Goal: Task Accomplishment & Management: Manage account settings

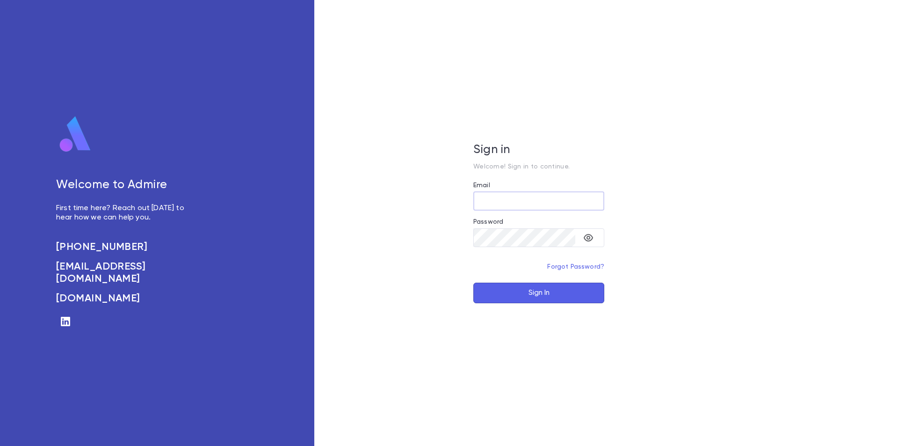
type input "**********"
click at [546, 295] on button "Sign In" at bounding box center [538, 293] width 131 height 21
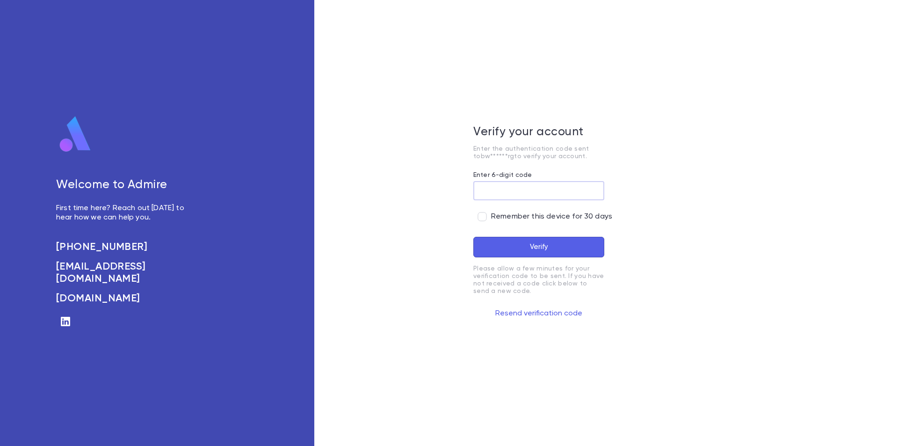
paste input "******"
type input "******"
click at [511, 248] on button "Verify" at bounding box center [538, 247] width 131 height 21
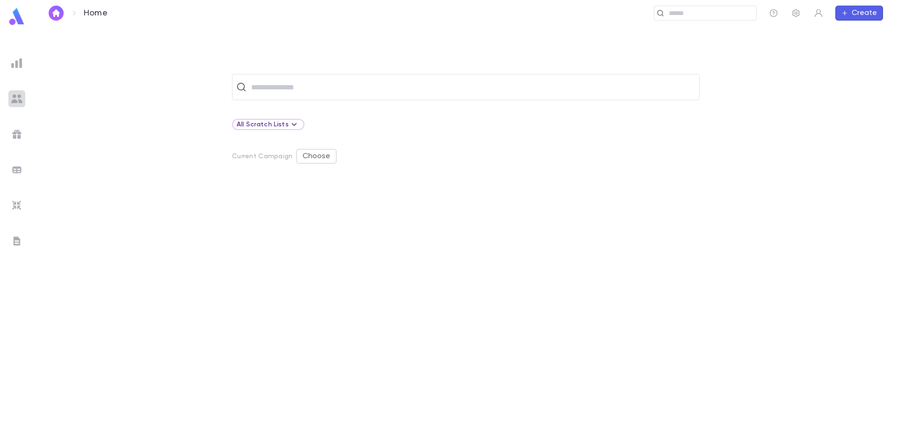
click at [22, 102] on img at bounding box center [16, 98] width 11 height 11
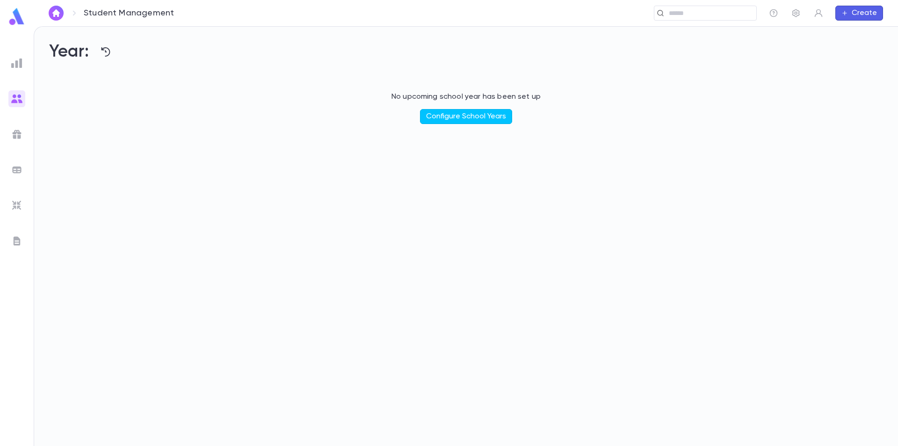
click at [18, 66] on img at bounding box center [16, 63] width 11 height 11
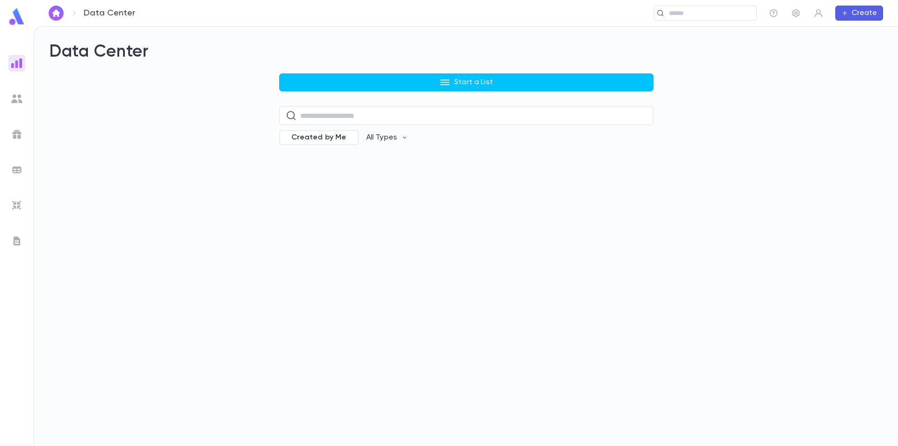
click at [8, 100] on ul at bounding box center [17, 248] width 34 height 395
click at [14, 103] on img at bounding box center [16, 98] width 11 height 11
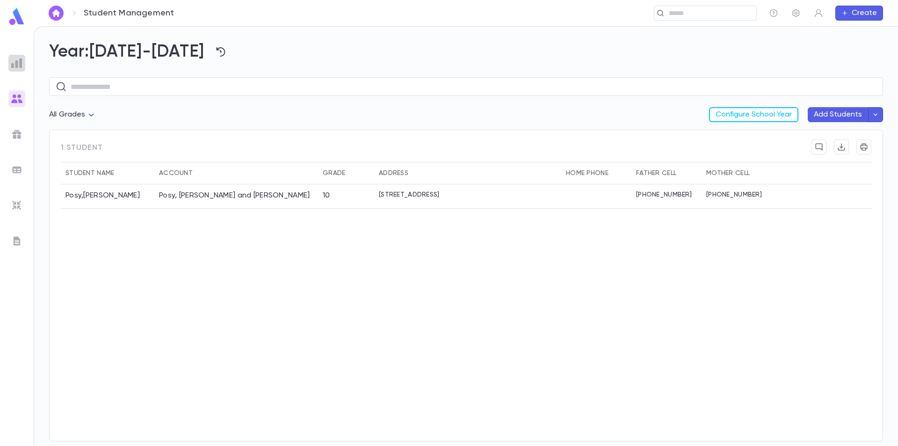
click at [22, 65] on img at bounding box center [16, 63] width 11 height 11
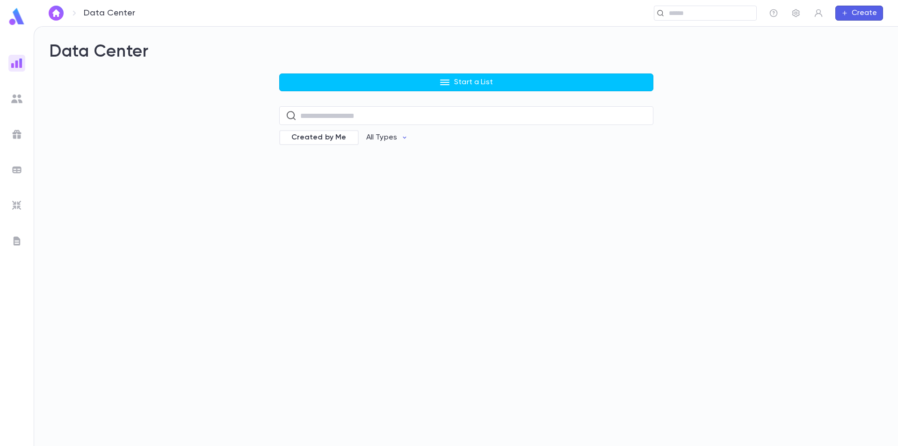
click at [15, 131] on img at bounding box center [16, 134] width 11 height 11
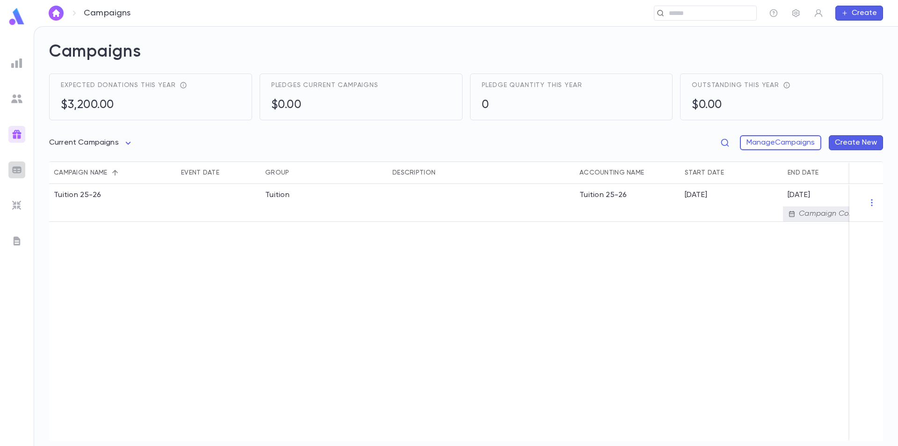
click at [17, 167] on img at bounding box center [16, 169] width 11 height 11
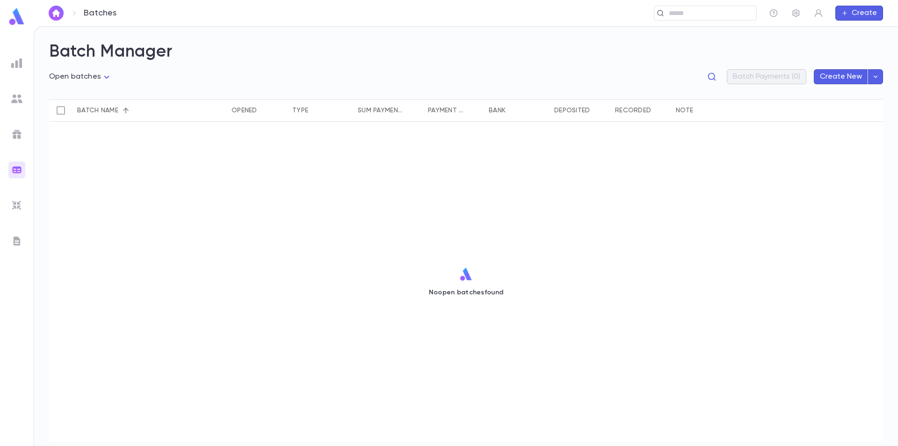
click at [19, 196] on ul at bounding box center [17, 248] width 34 height 395
click at [18, 202] on img at bounding box center [16, 205] width 11 height 11
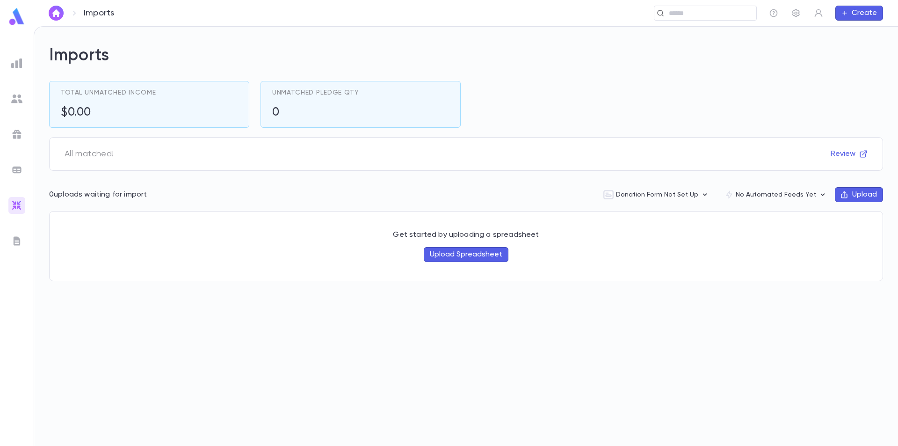
click at [20, 172] on img at bounding box center [16, 169] width 11 height 11
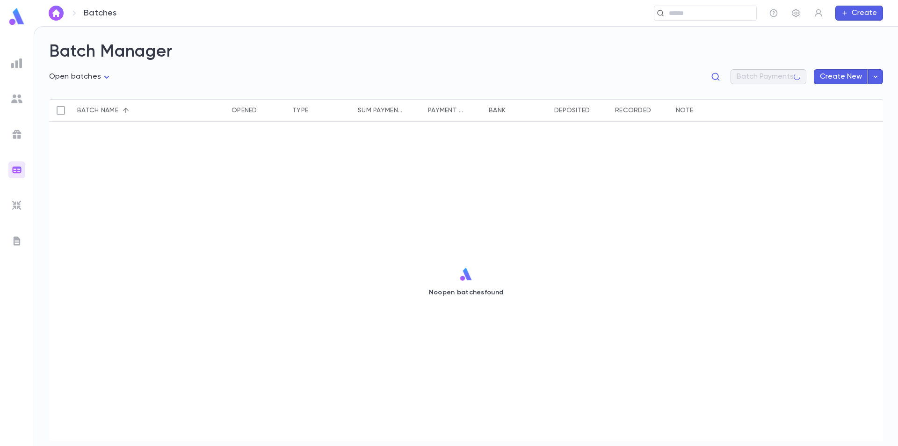
click at [19, 148] on ul at bounding box center [17, 248] width 34 height 395
click at [17, 127] on div at bounding box center [16, 134] width 17 height 17
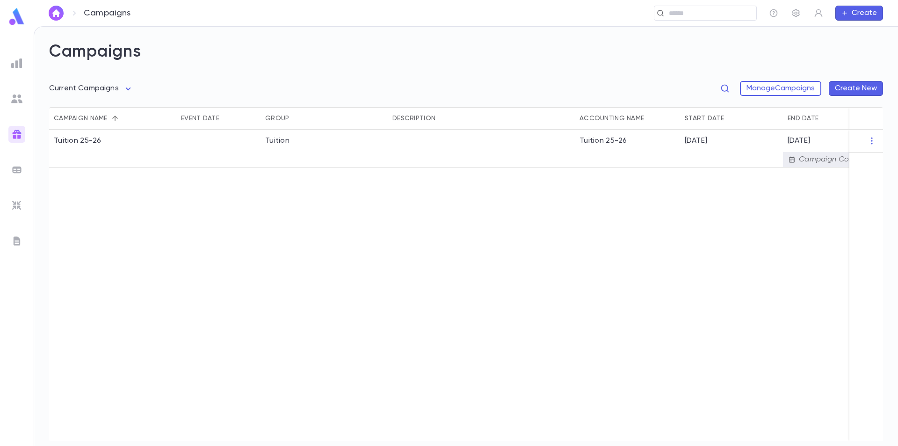
drag, startPoint x: 18, startPoint y: 102, endPoint x: 19, endPoint y: 91, distance: 10.8
click at [18, 102] on img at bounding box center [16, 98] width 11 height 11
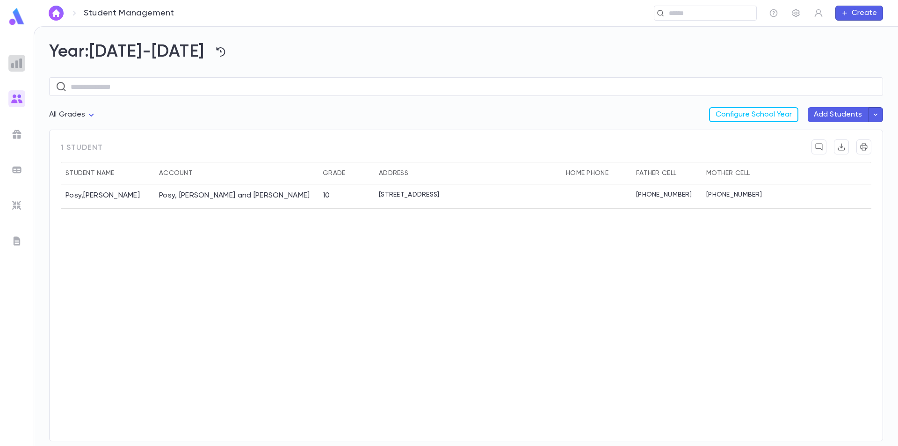
click at [21, 68] on div at bounding box center [16, 63] width 17 height 17
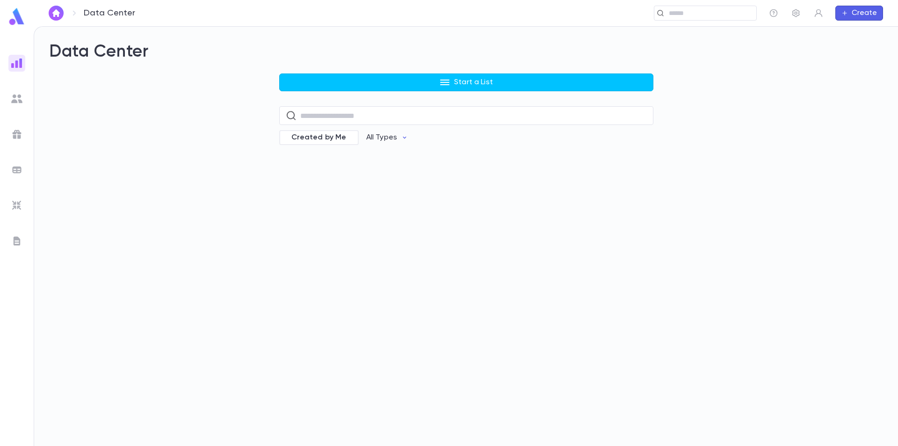
click at [21, 97] on img at bounding box center [16, 98] width 11 height 11
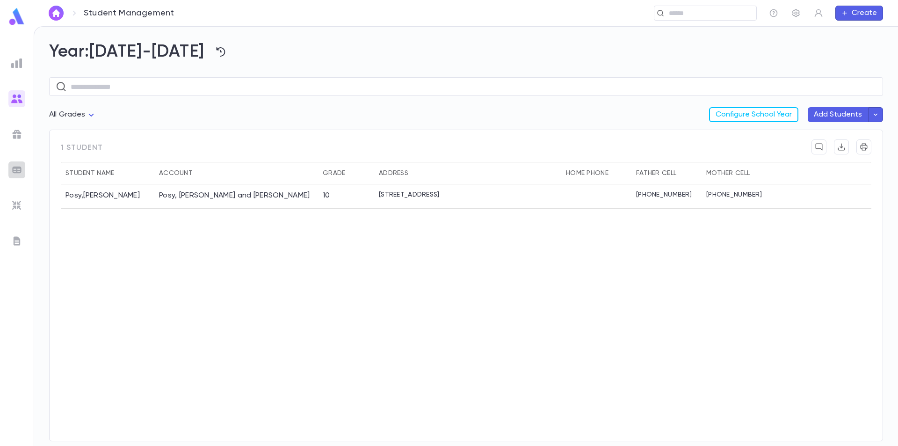
click at [14, 169] on img at bounding box center [16, 169] width 11 height 11
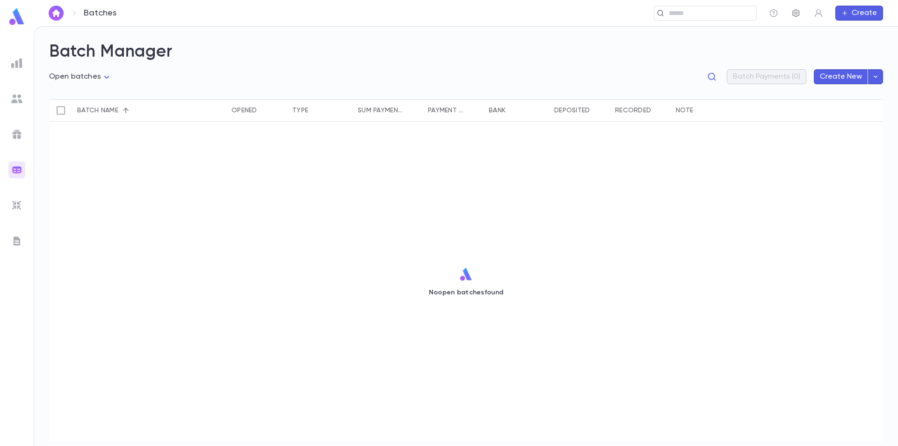
click at [796, 16] on icon "button" at bounding box center [796, 13] width 7 height 8
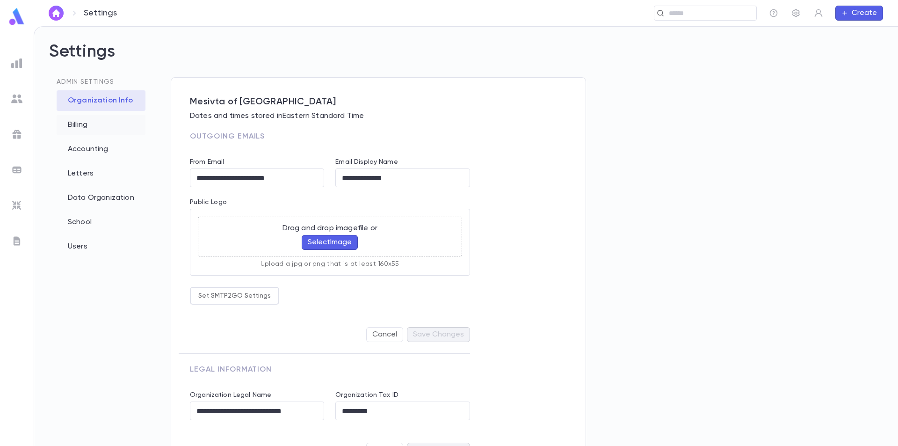
click at [91, 124] on div "Billing" at bounding box center [101, 125] width 89 height 21
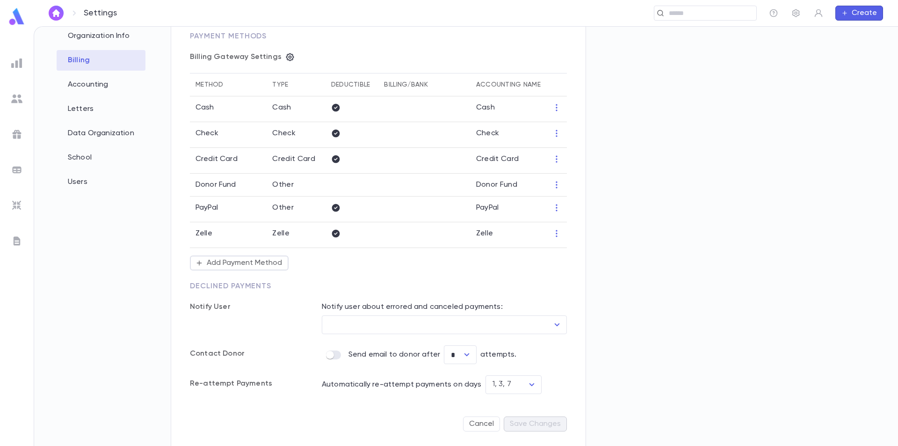
scroll to position [68, 0]
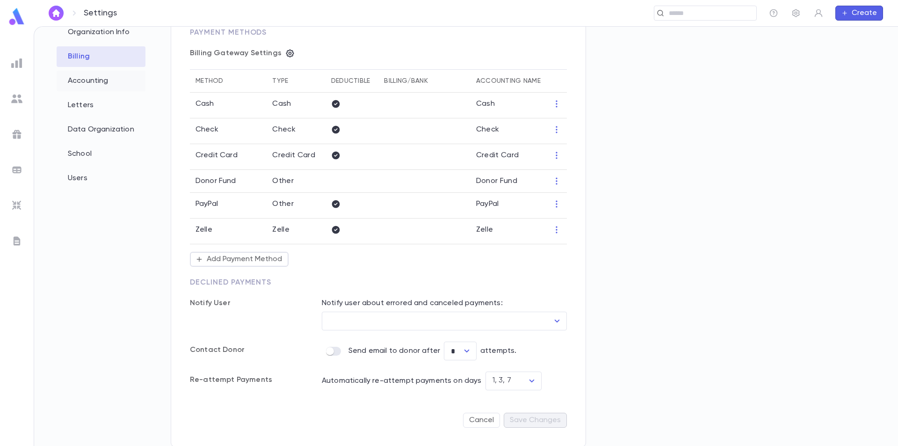
click at [93, 80] on div "Accounting" at bounding box center [101, 81] width 89 height 21
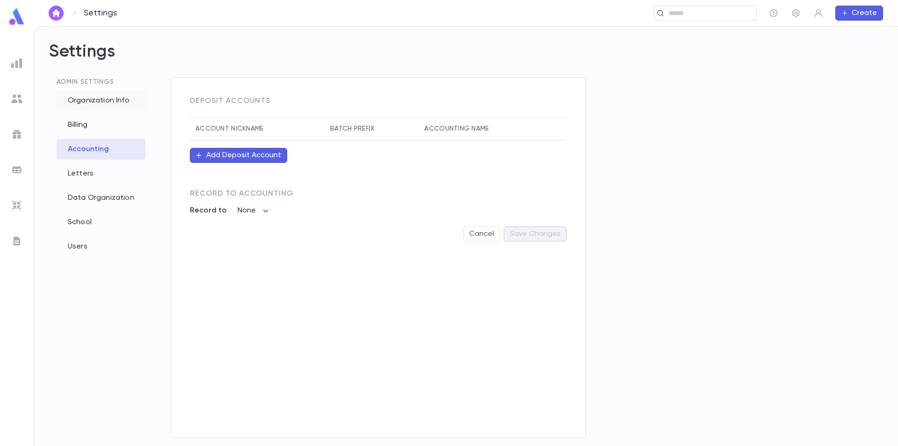
click at [91, 106] on div "Organization Info" at bounding box center [101, 100] width 89 height 21
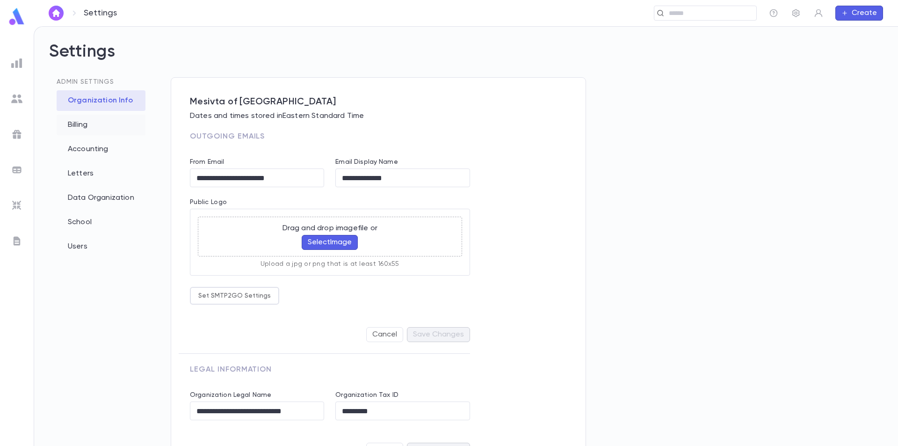
click at [89, 125] on div "Billing" at bounding box center [101, 125] width 89 height 21
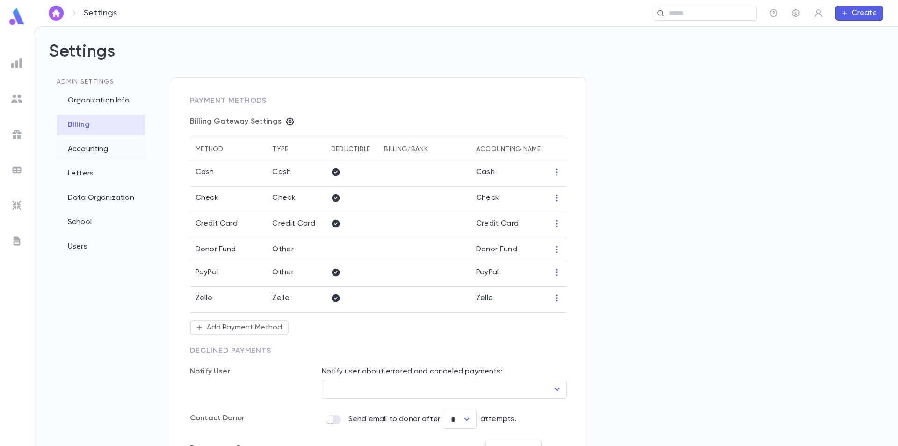
click at [86, 150] on div "Accounting" at bounding box center [101, 149] width 89 height 21
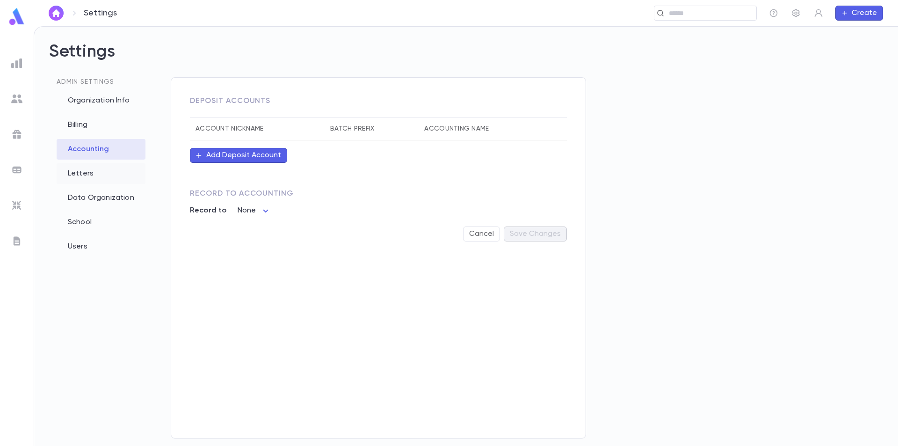
click at [92, 180] on div "Letters" at bounding box center [101, 173] width 89 height 21
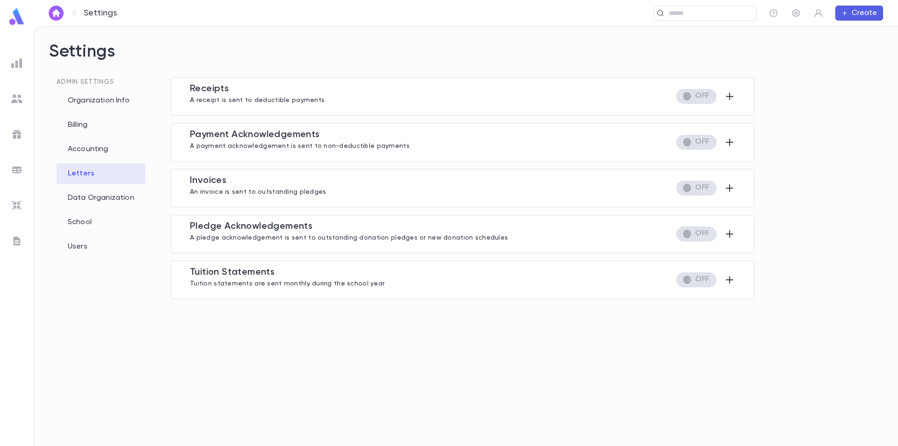
click at [98, 197] on div "Data Organization" at bounding box center [101, 198] width 89 height 21
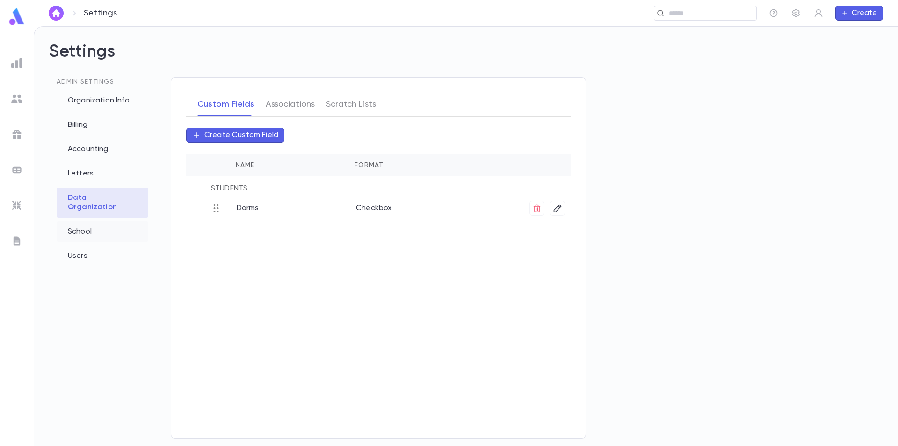
click at [98, 223] on div "School" at bounding box center [103, 231] width 92 height 21
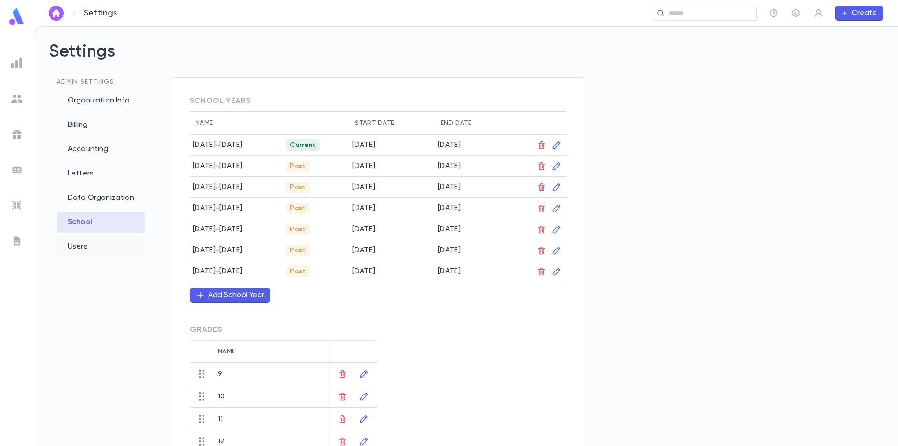
click at [93, 245] on div "Users" at bounding box center [101, 246] width 89 height 21
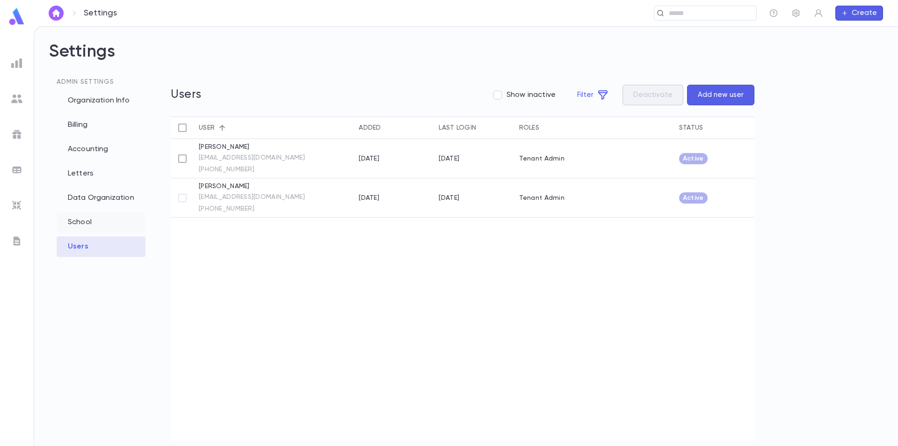
click at [98, 216] on div "School" at bounding box center [101, 222] width 89 height 21
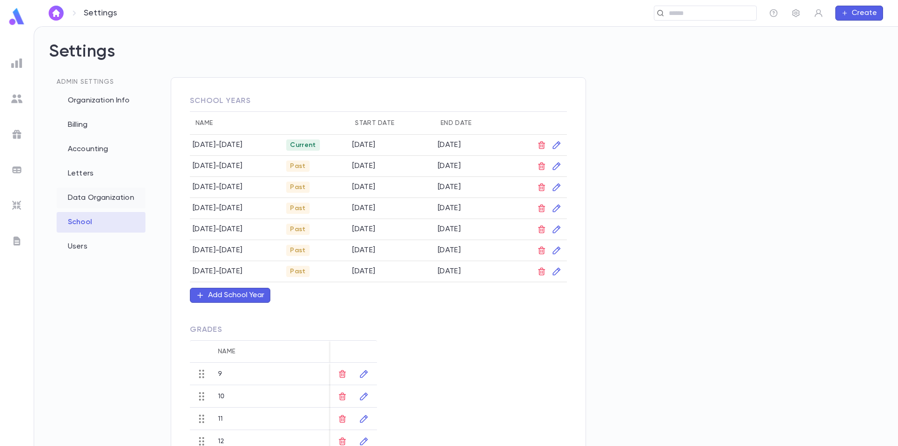
click at [102, 198] on div "Data Organization" at bounding box center [101, 198] width 89 height 21
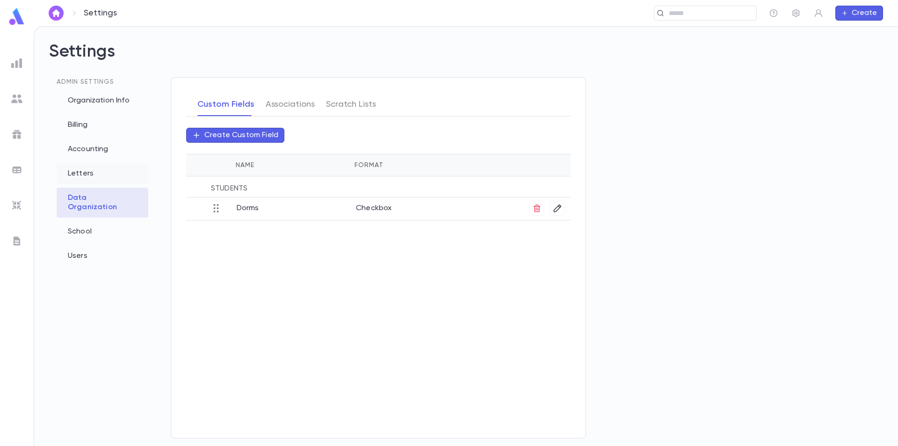
click at [105, 165] on div "Letters" at bounding box center [103, 173] width 92 height 21
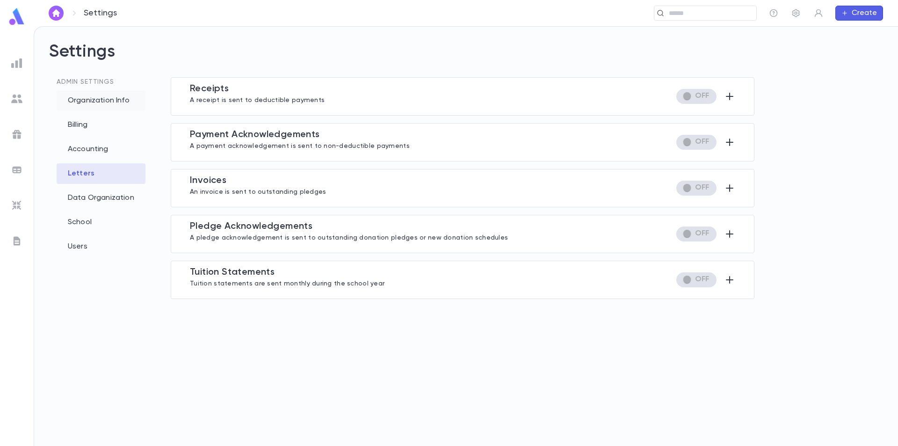
click at [110, 102] on div "Organization Info" at bounding box center [101, 100] width 89 height 21
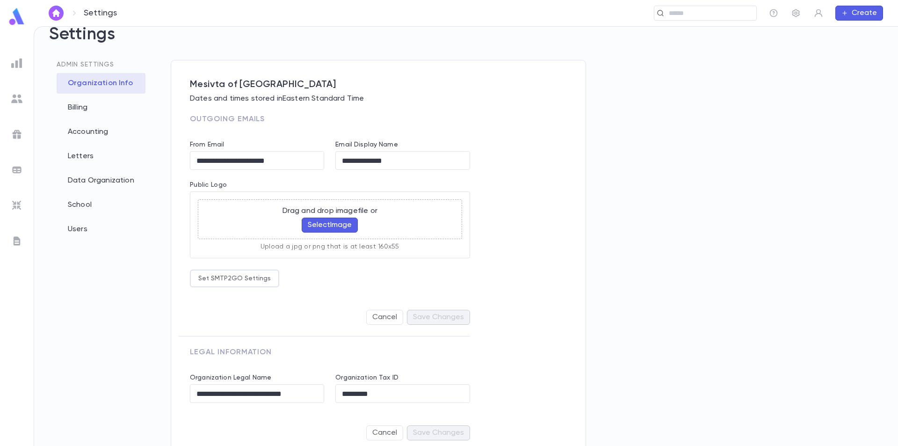
scroll to position [32, 0]
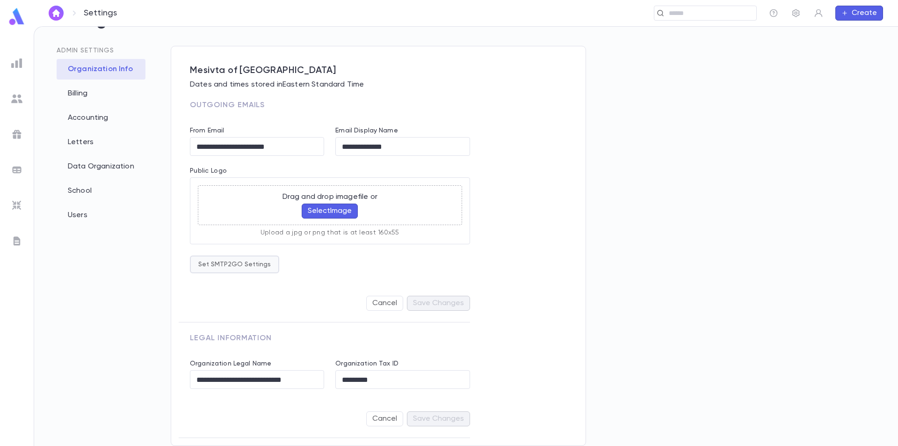
click at [253, 264] on button "Set SMTP2GO Settings" at bounding box center [234, 264] width 89 height 18
click at [350, 261] on div at bounding box center [449, 223] width 898 height 446
click at [322, 209] on button "Select Image" at bounding box center [330, 211] width 56 height 15
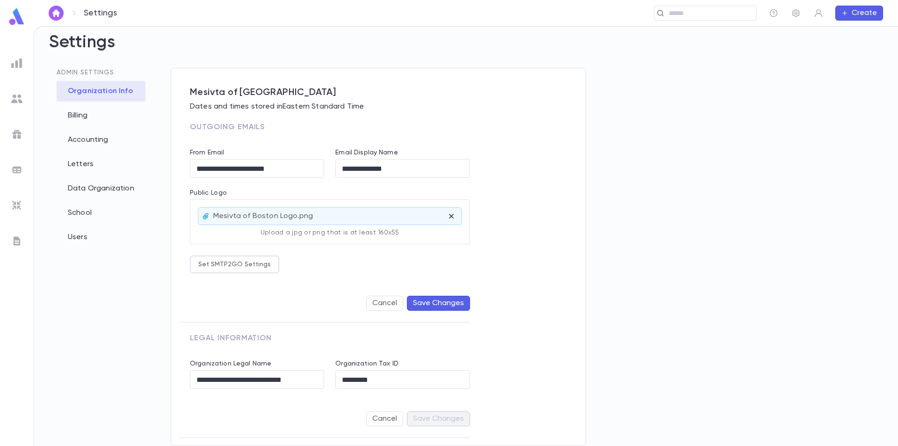
scroll to position [10, 0]
click at [444, 302] on button "Save Changes" at bounding box center [438, 303] width 63 height 15
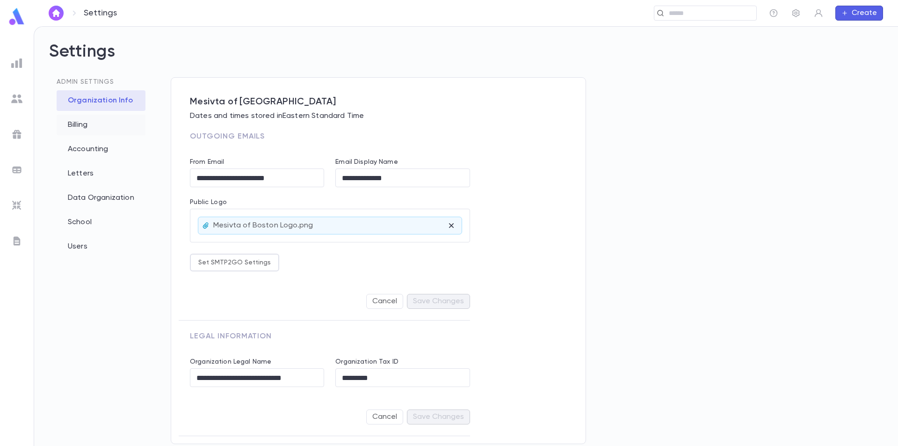
click at [84, 128] on div "Billing" at bounding box center [101, 125] width 89 height 21
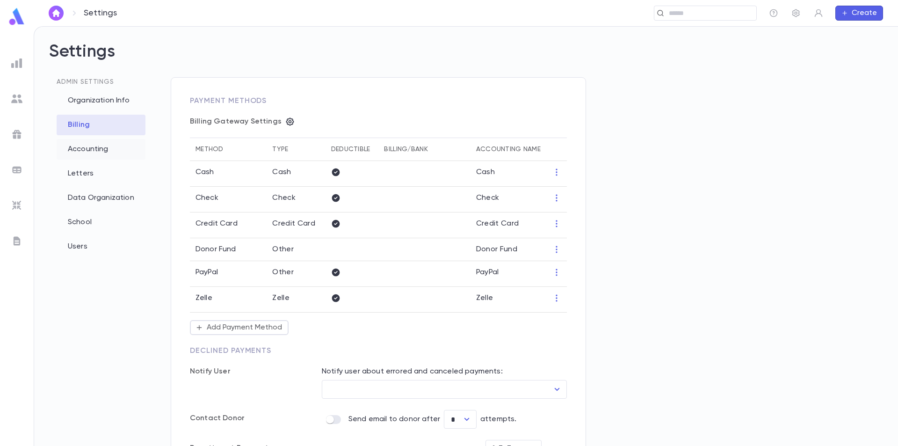
click at [86, 147] on div "Accounting" at bounding box center [101, 149] width 89 height 21
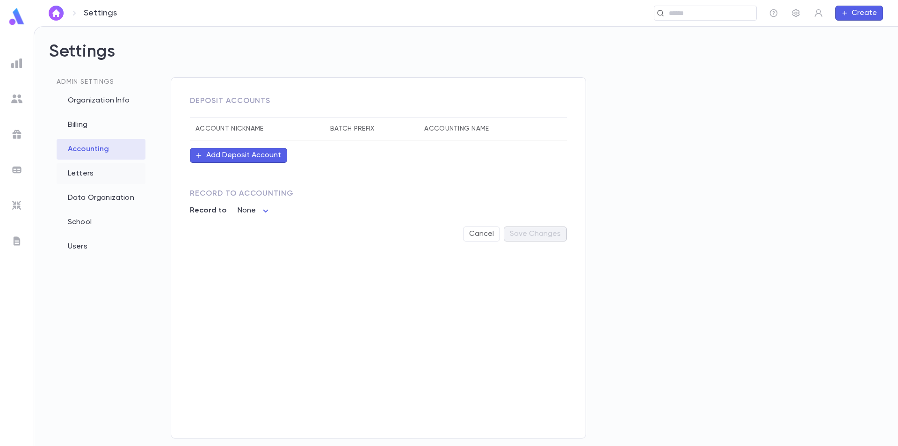
click at [94, 181] on div "Letters" at bounding box center [101, 173] width 89 height 21
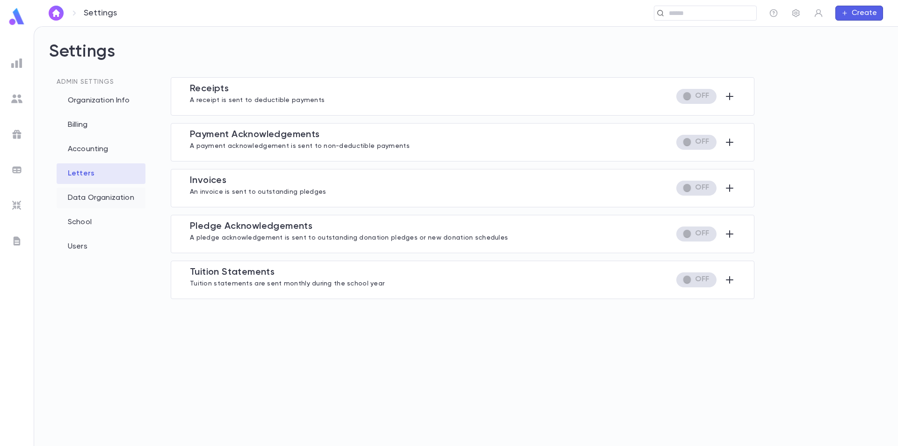
click at [95, 194] on div "Data Organization" at bounding box center [101, 198] width 89 height 21
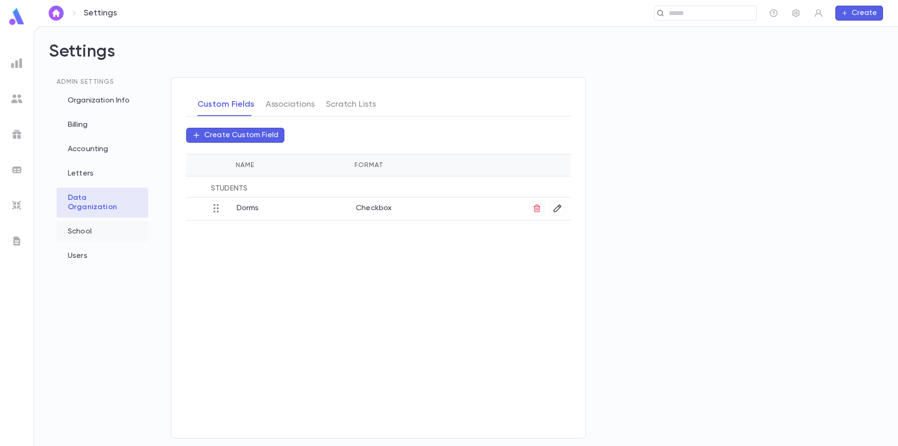
click at [94, 228] on div "School" at bounding box center [103, 231] width 92 height 21
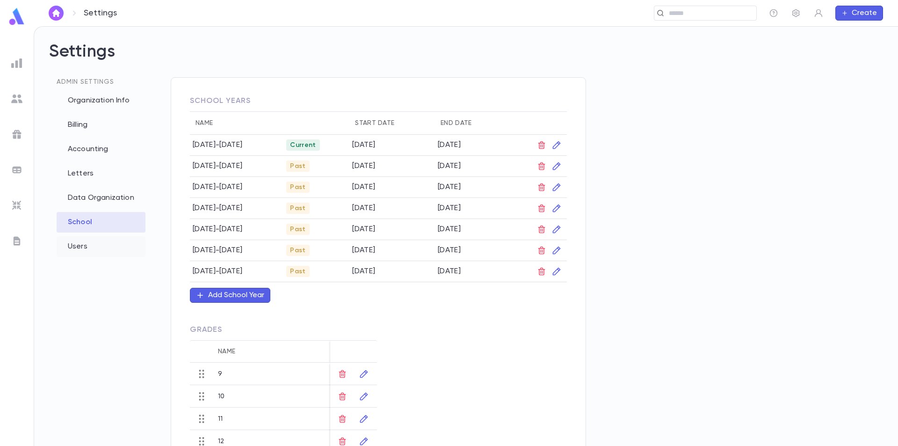
click at [98, 249] on div "Users" at bounding box center [101, 246] width 89 height 21
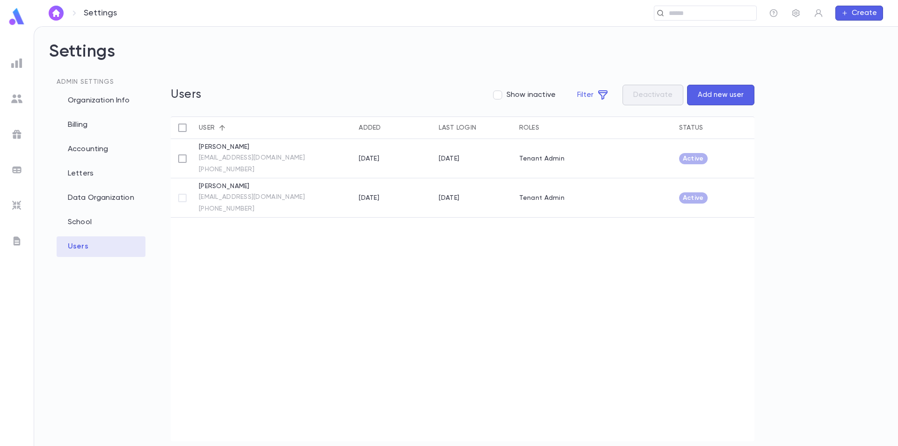
click at [15, 207] on img at bounding box center [16, 205] width 11 height 11
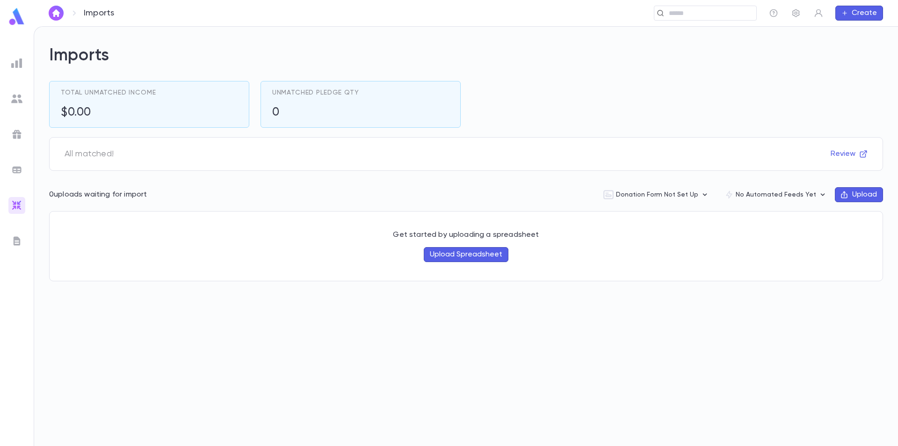
click at [20, 166] on img at bounding box center [16, 169] width 11 height 11
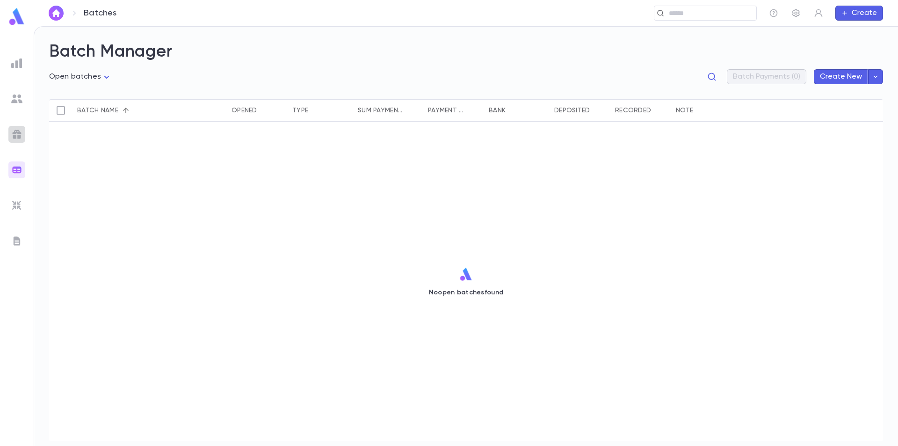
click at [19, 141] on div at bounding box center [16, 134] width 17 height 17
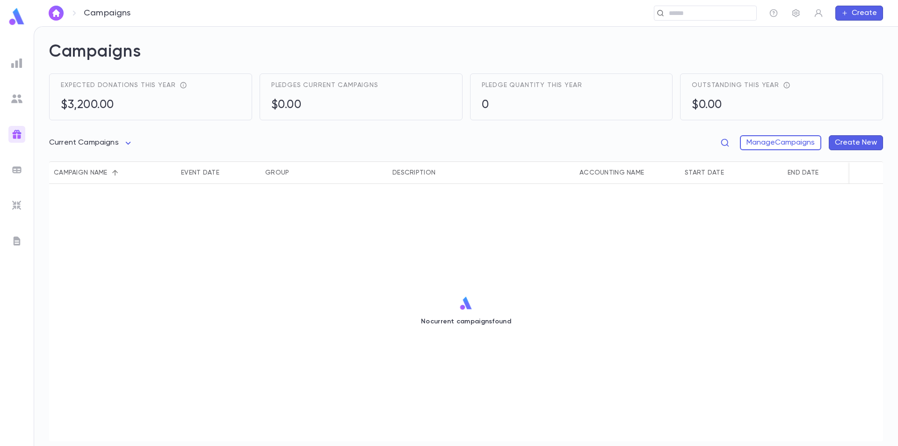
click at [19, 102] on img at bounding box center [16, 98] width 11 height 11
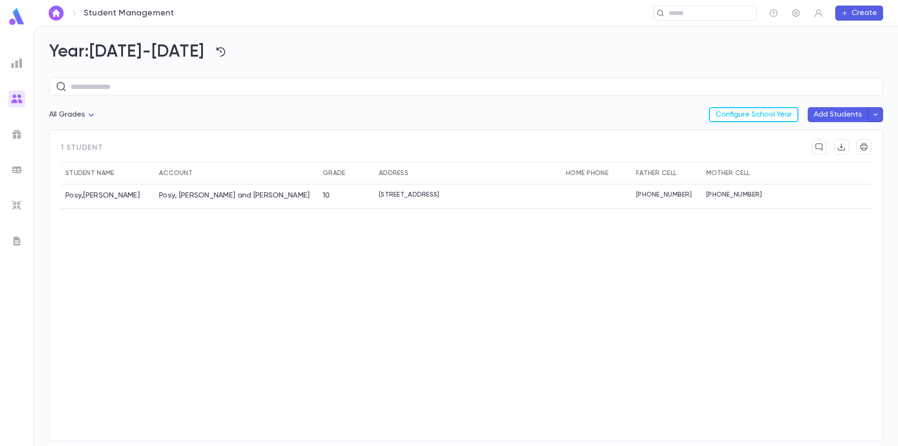
click at [17, 64] on img at bounding box center [16, 63] width 11 height 11
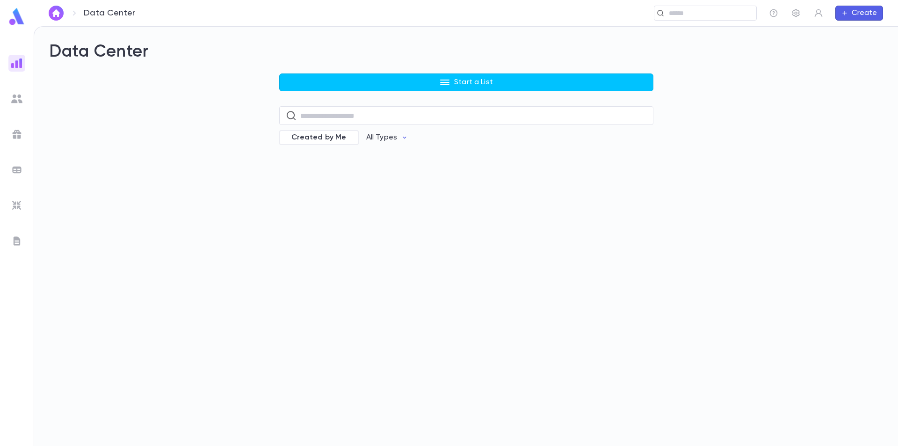
click at [873, 13] on button "Create" at bounding box center [860, 13] width 48 height 15
click at [820, 13] on div at bounding box center [449, 223] width 898 height 446
click at [820, 13] on icon "button" at bounding box center [819, 13] width 8 height 8
click at [800, 12] on div at bounding box center [449, 223] width 898 height 446
click at [797, 14] on icon "button" at bounding box center [796, 13] width 7 height 8
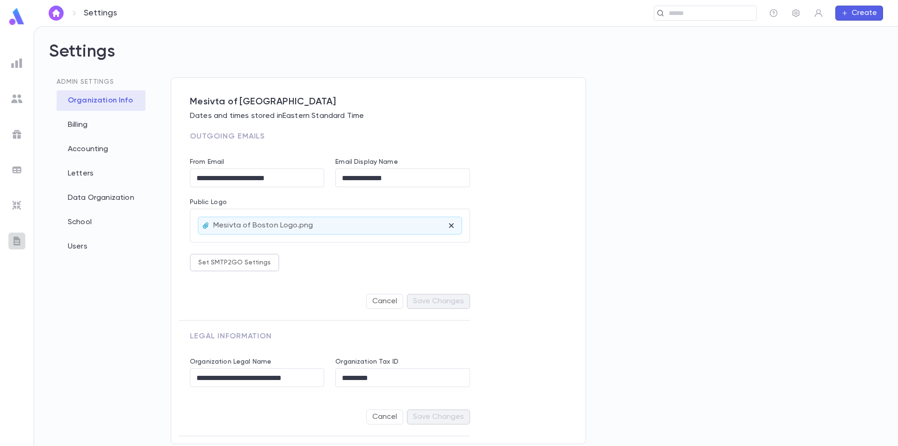
click at [16, 239] on img at bounding box center [16, 240] width 11 height 11
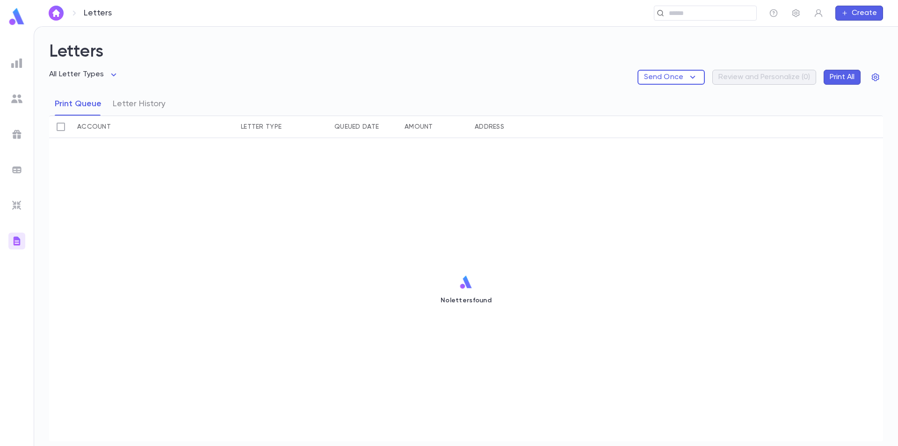
click at [21, 204] on img at bounding box center [16, 205] width 11 height 11
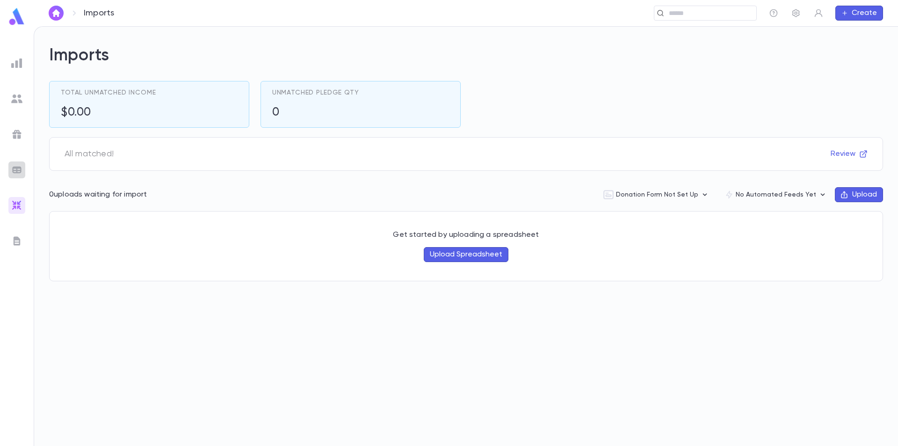
click at [22, 174] on div at bounding box center [16, 169] width 17 height 17
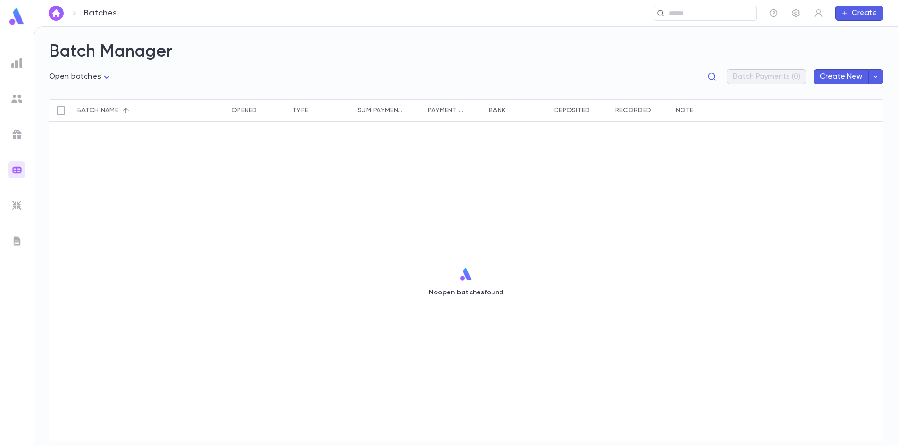
click at [18, 130] on img at bounding box center [16, 134] width 11 height 11
